Goal: Information Seeking & Learning: Learn about a topic

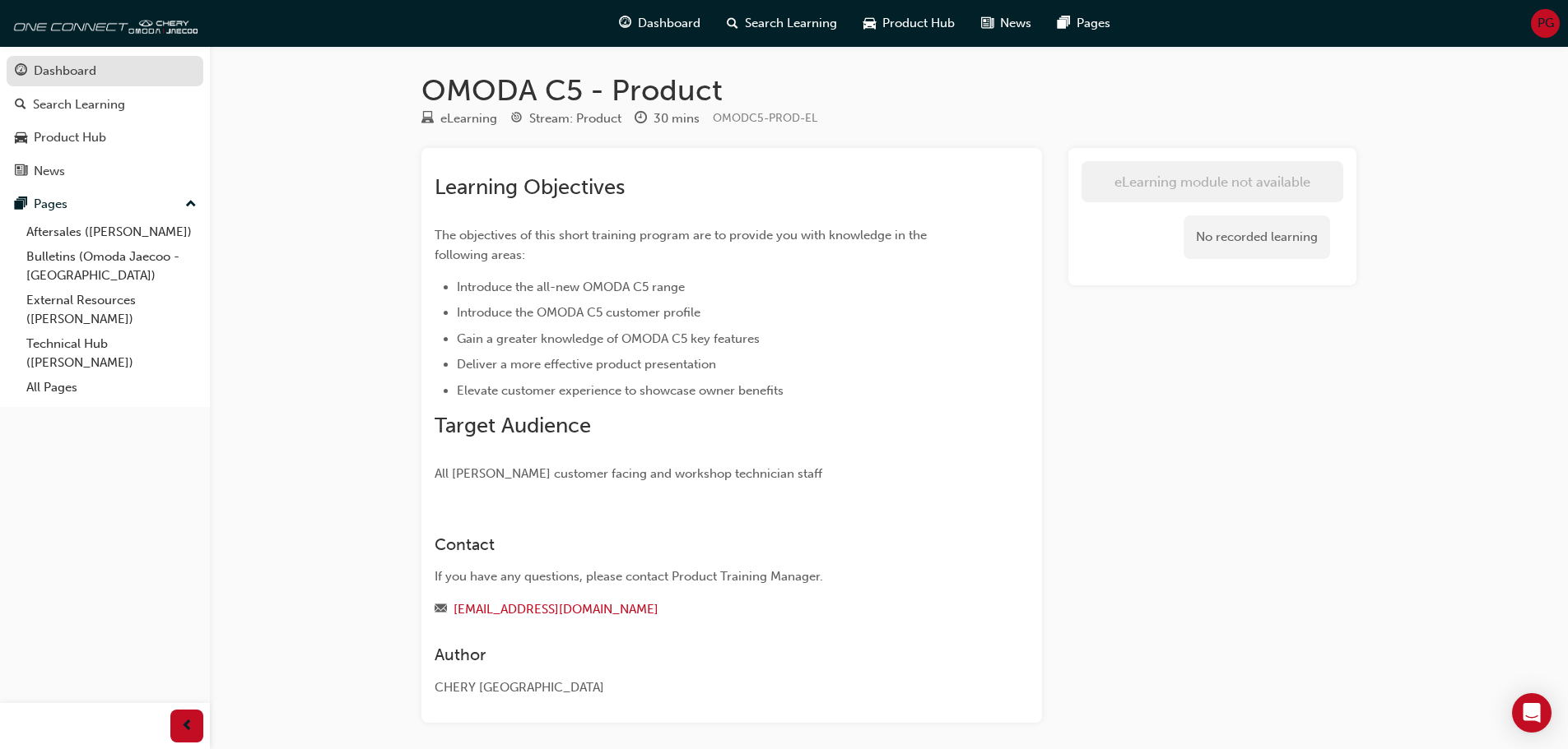
click at [93, 79] on div "Dashboard" at bounding box center [64, 71] width 62 height 19
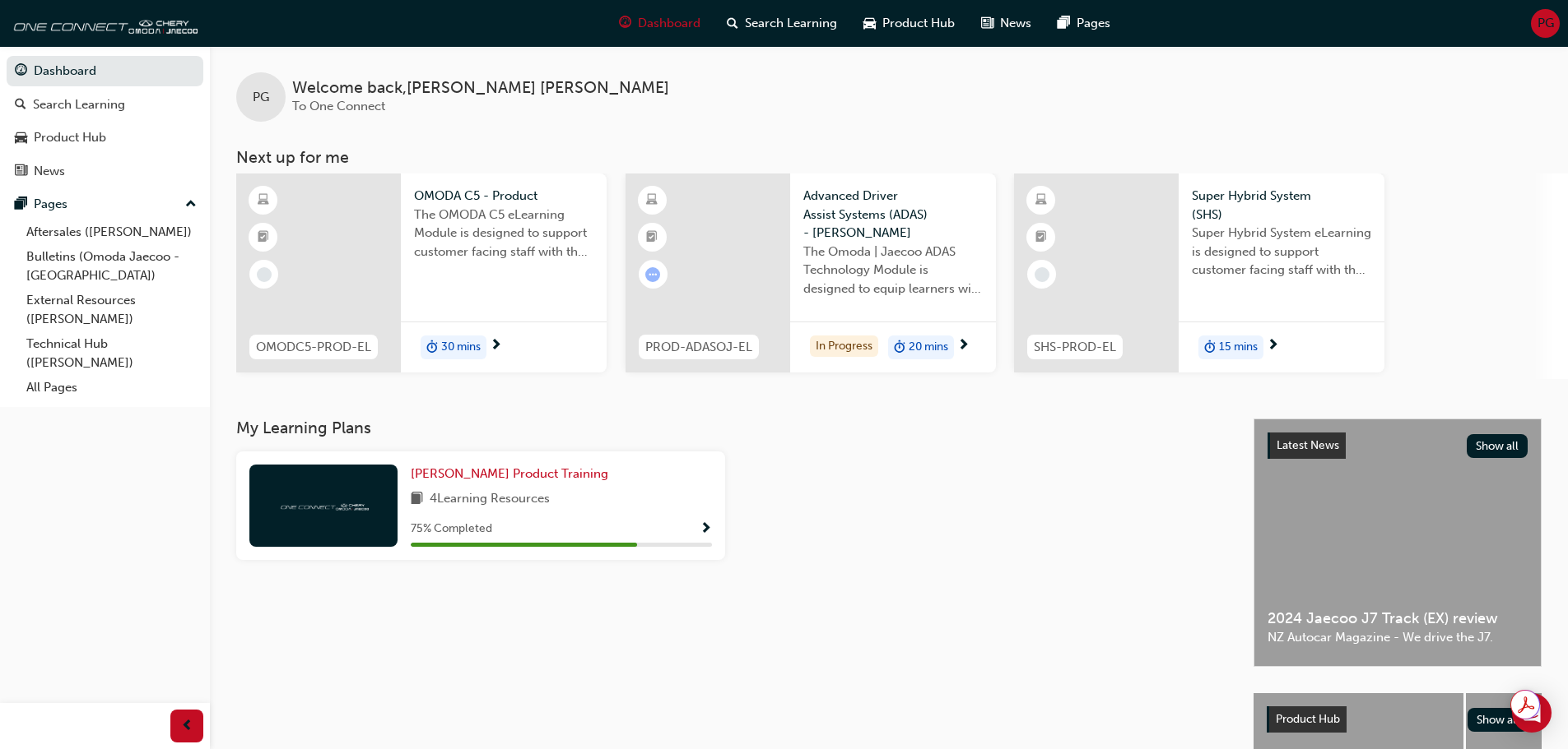
click at [501, 342] on span "next-icon" at bounding box center [496, 346] width 12 height 15
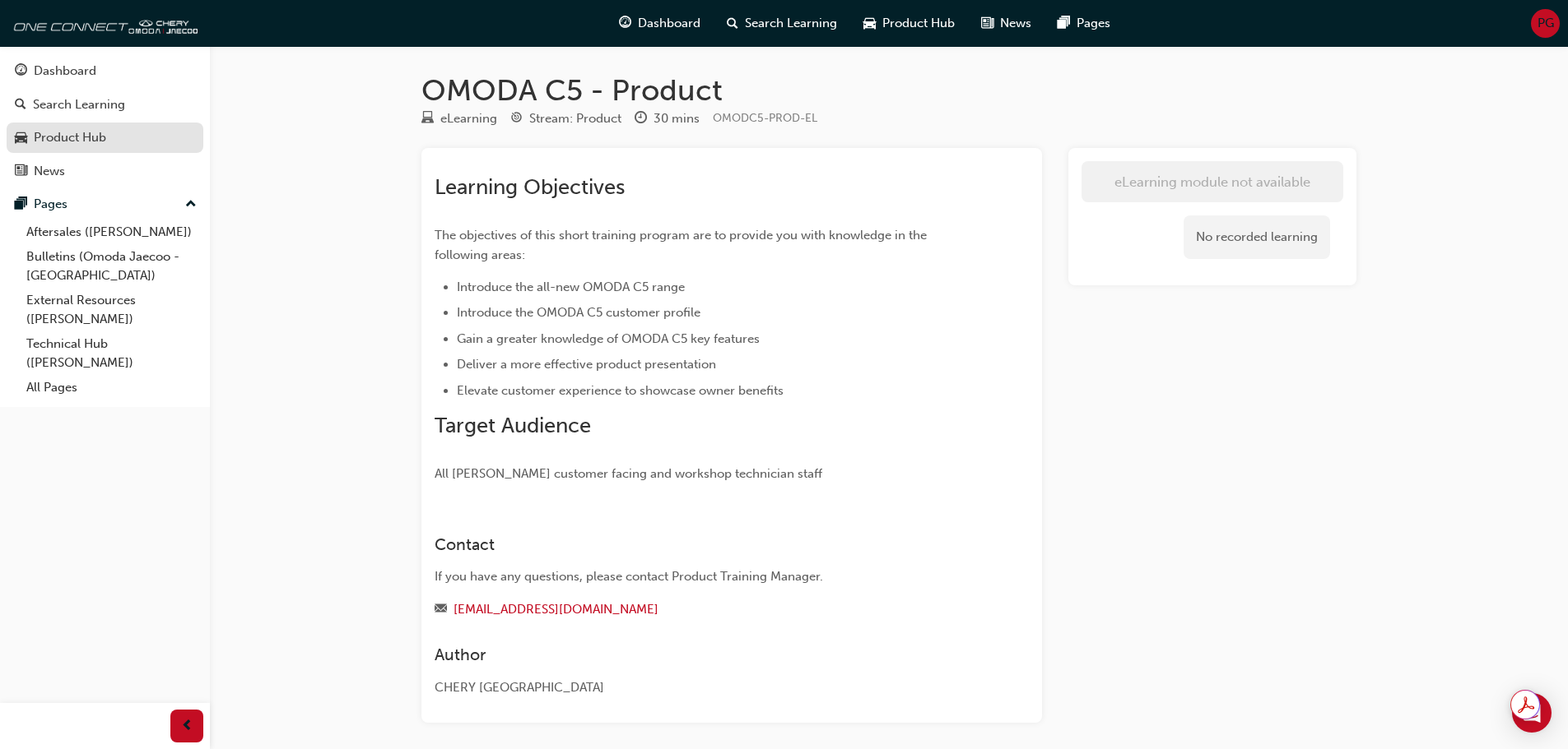
click at [73, 140] on div "Product Hub" at bounding box center [69, 138] width 73 height 19
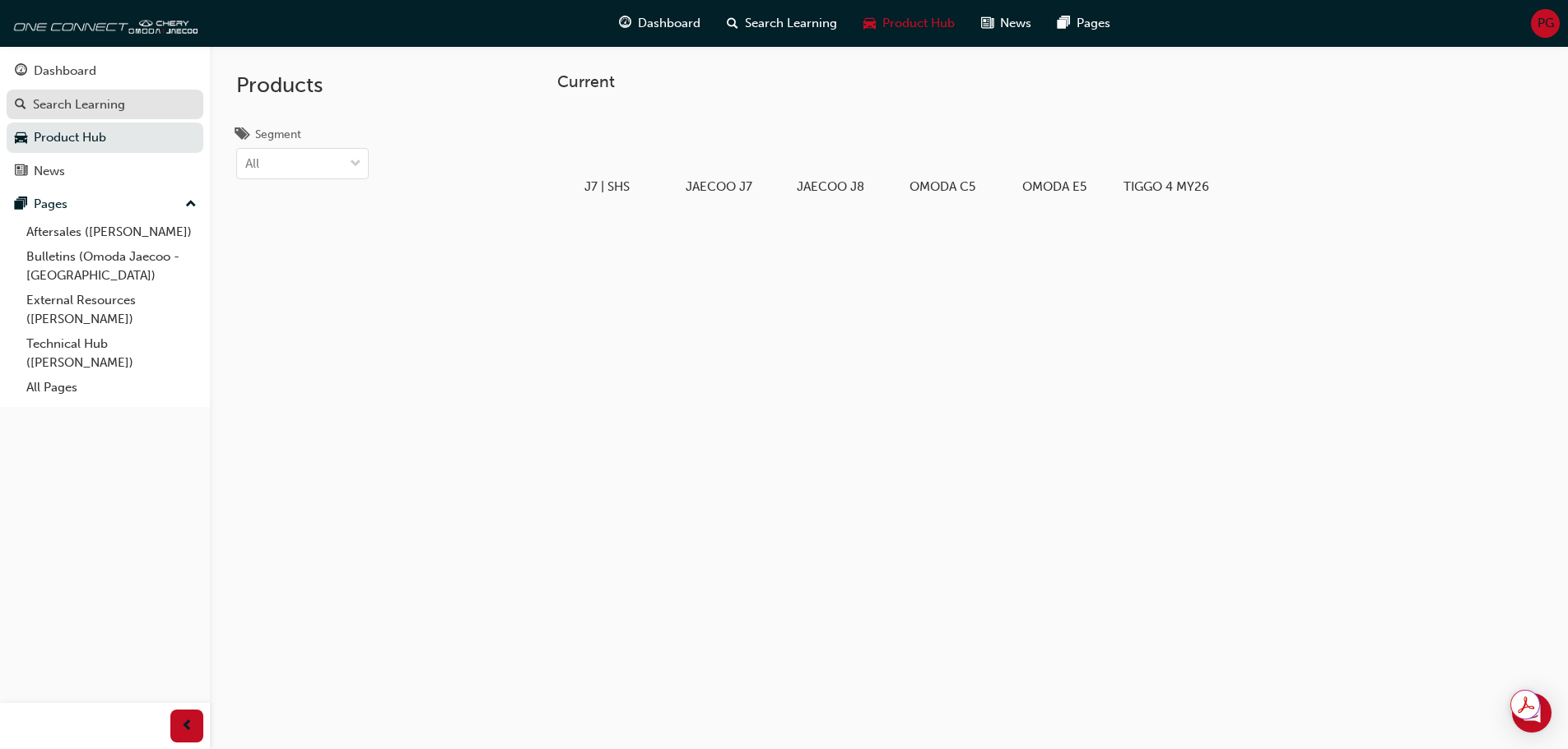
click at [76, 111] on div "Search Learning" at bounding box center [79, 105] width 92 height 19
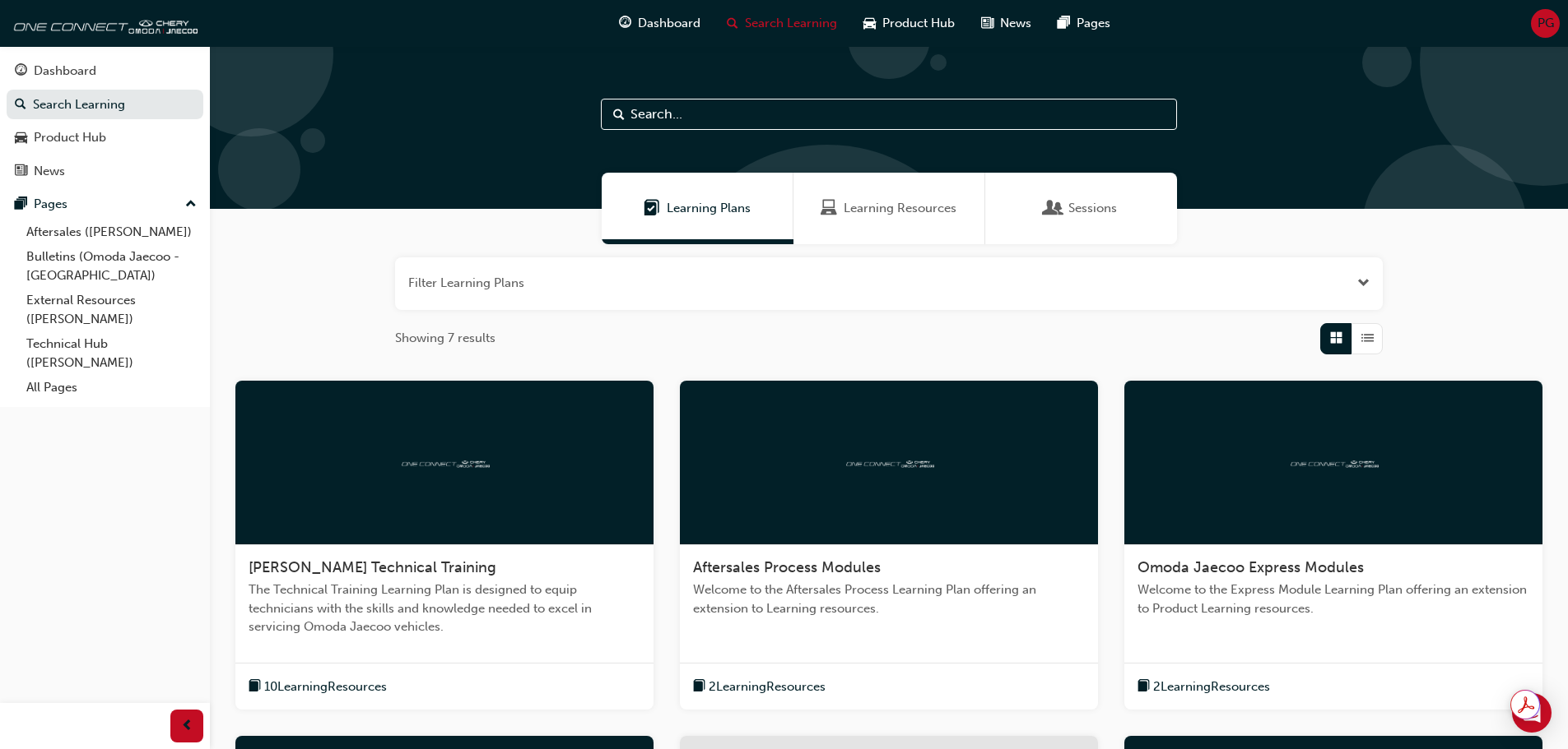
click at [905, 228] on div "Learning Resources" at bounding box center [889, 208] width 191 height 72
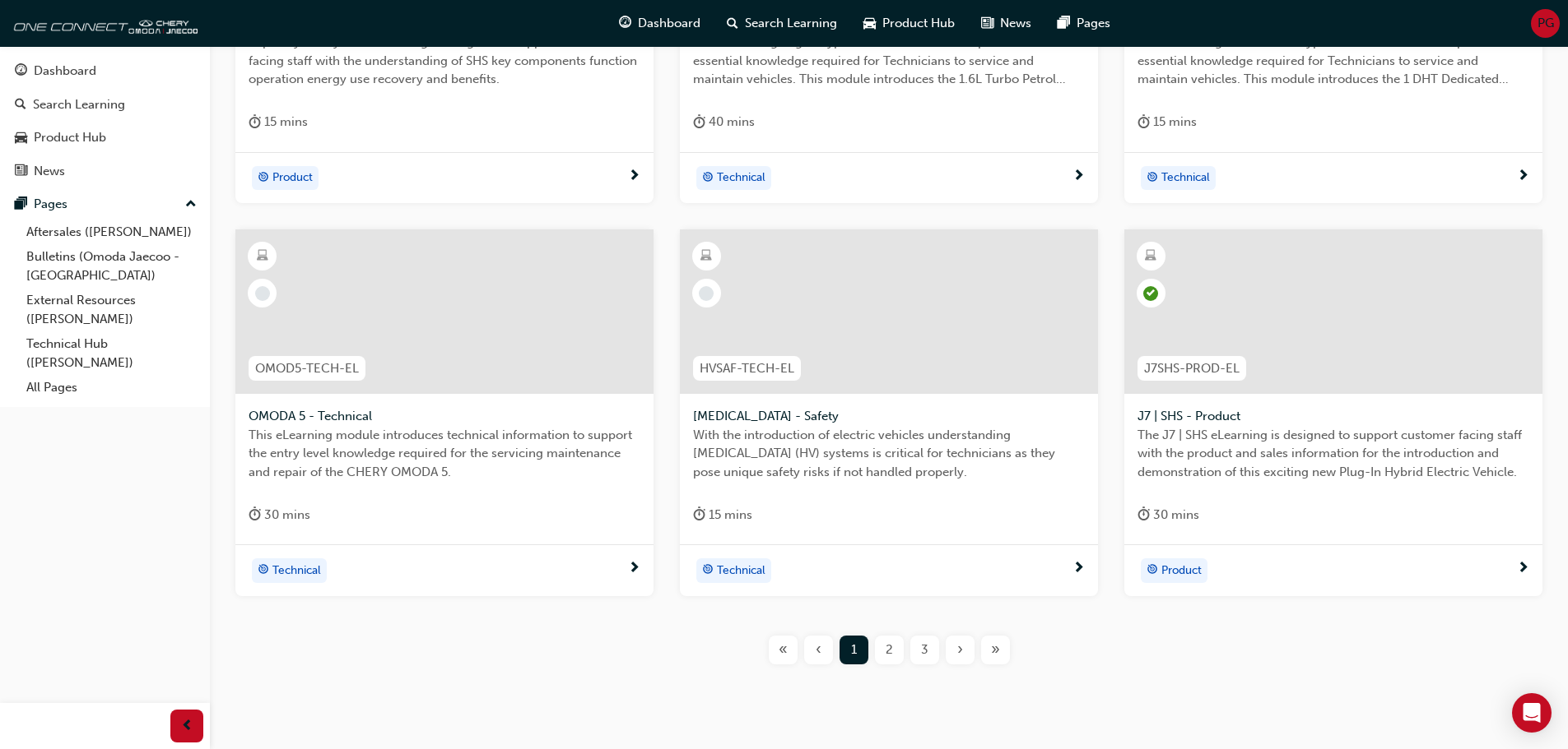
scroll to position [592, 0]
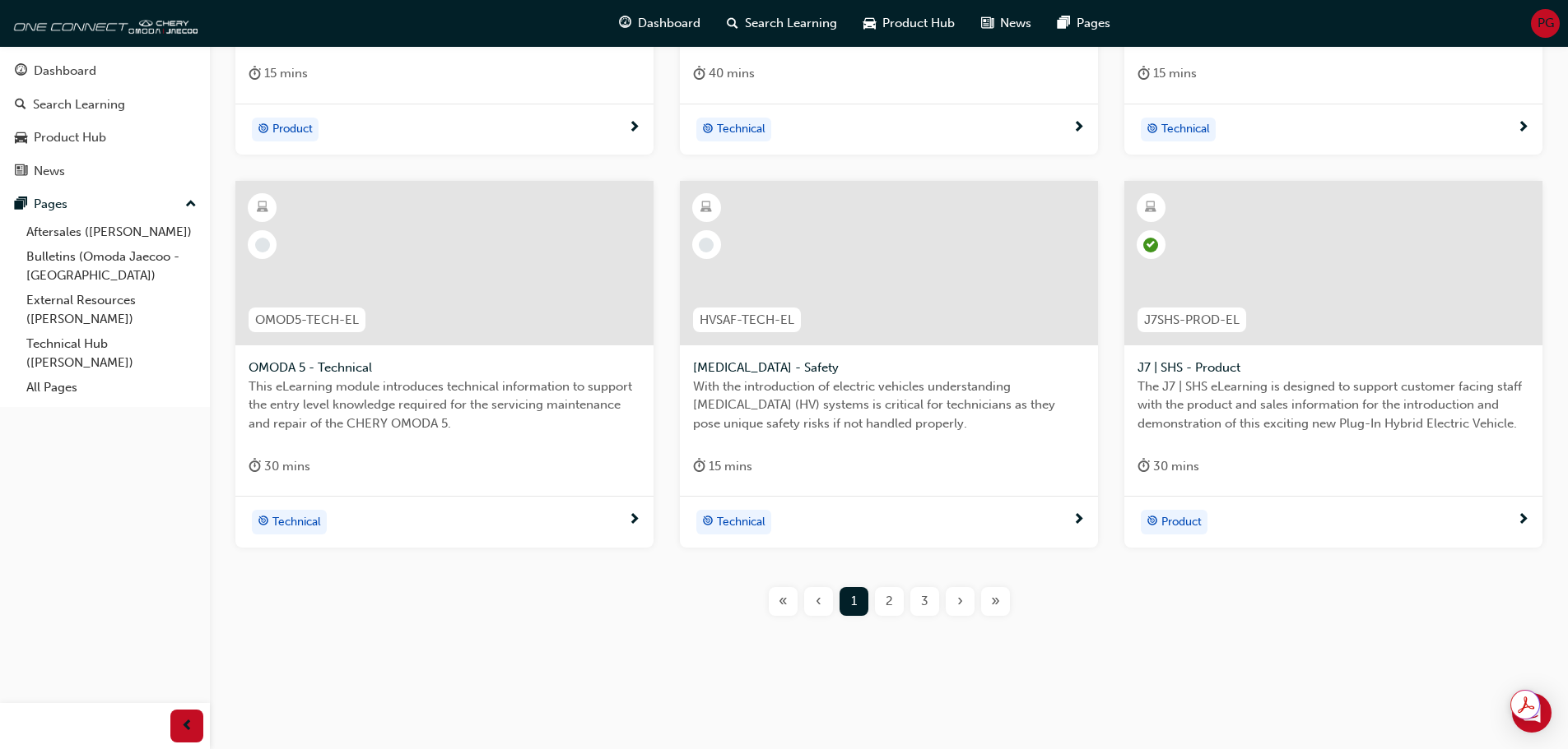
click at [890, 603] on span "2" at bounding box center [889, 601] width 8 height 19
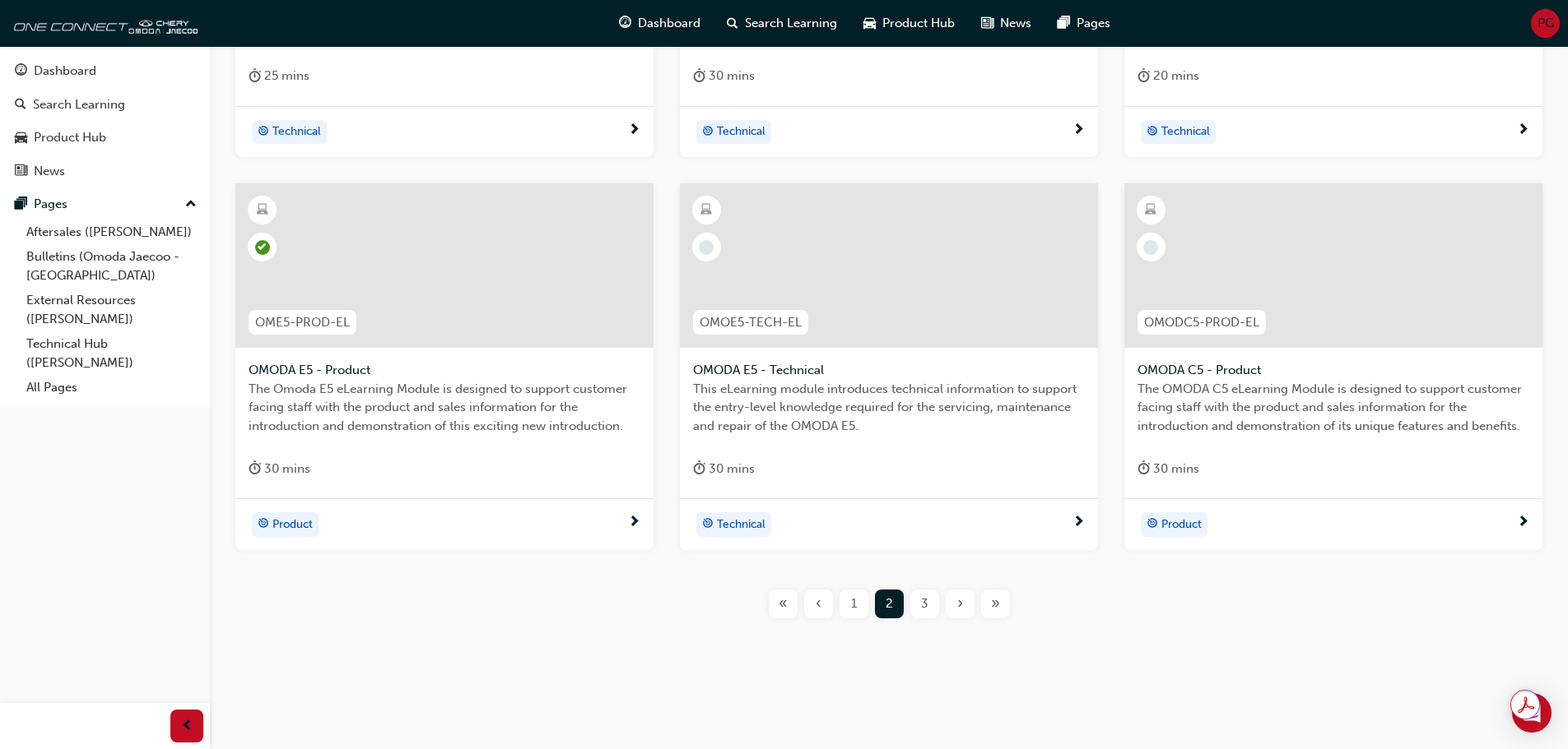
scroll to position [592, 0]
click at [929, 606] on div "3" at bounding box center [925, 602] width 29 height 29
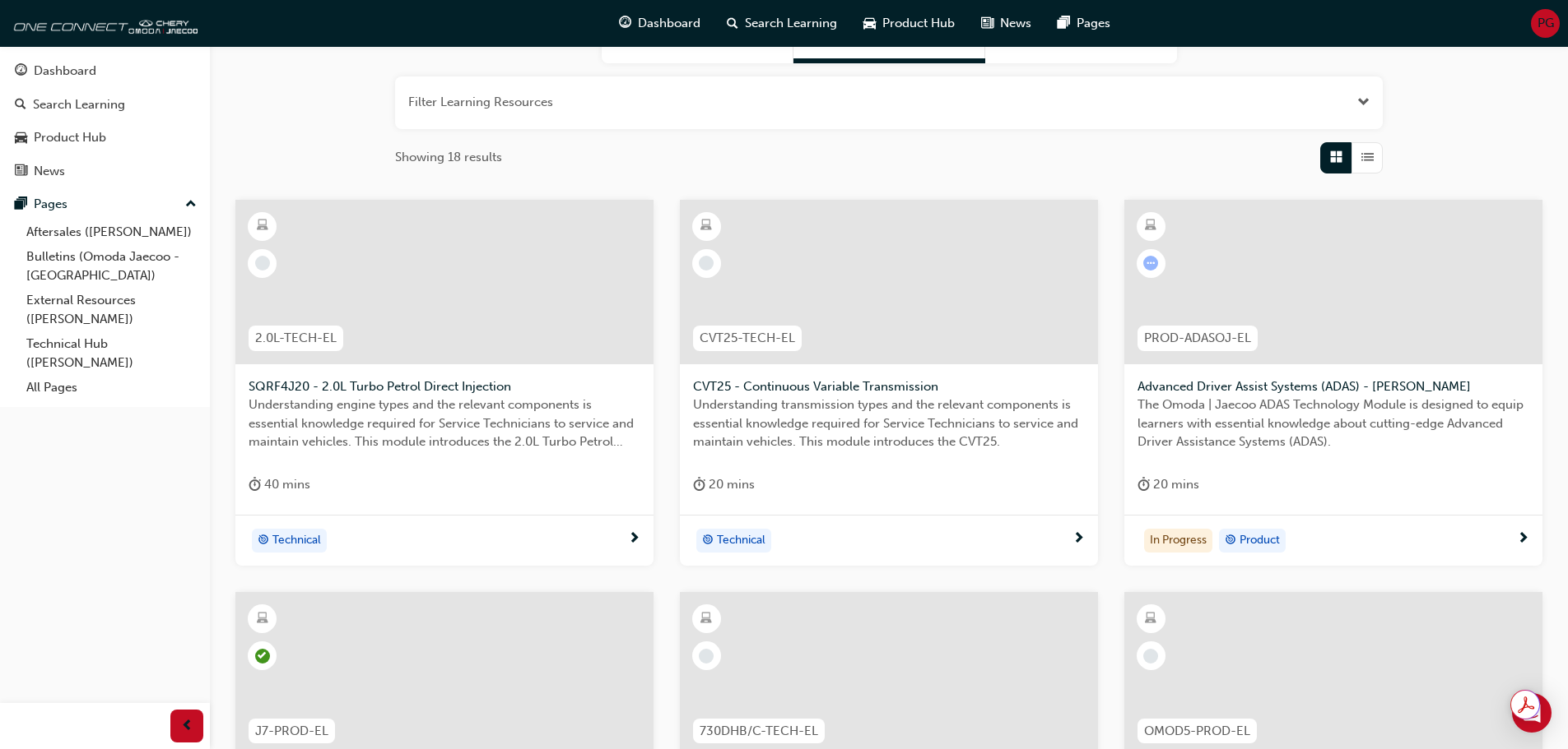
scroll to position [592, 0]
